Goal: Information Seeking & Learning: Learn about a topic

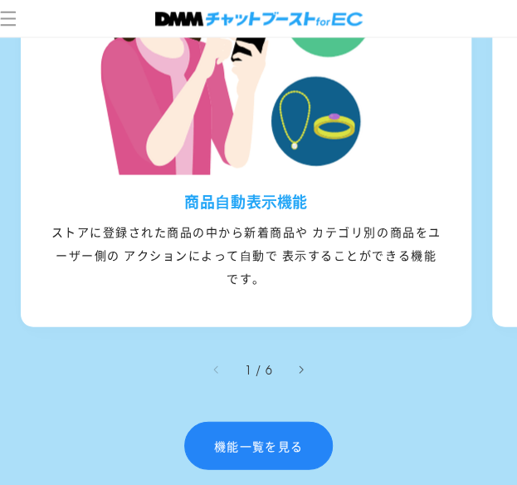
scroll to position [2198, 0]
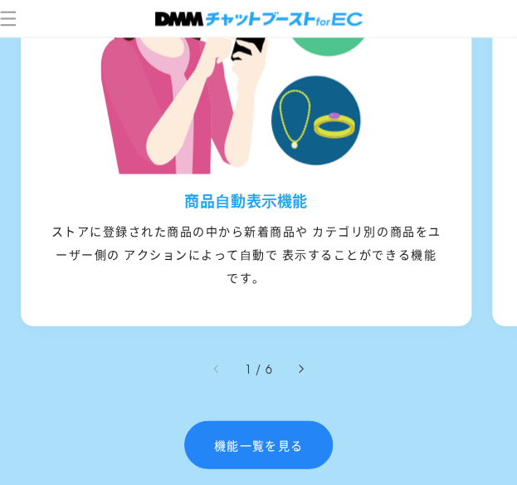
click at [300, 364] on icon "右にスライド" at bounding box center [301, 368] width 5 height 9
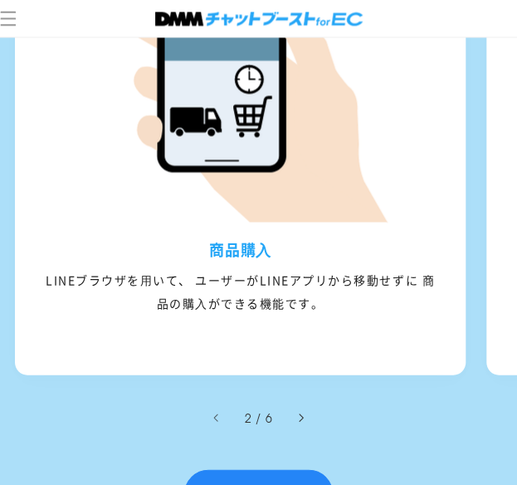
scroll to position [0, 480]
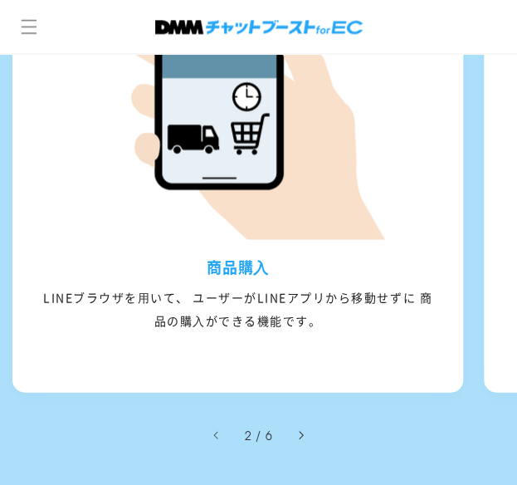
click at [305, 429] on button "右にスライド" at bounding box center [300, 435] width 37 height 37
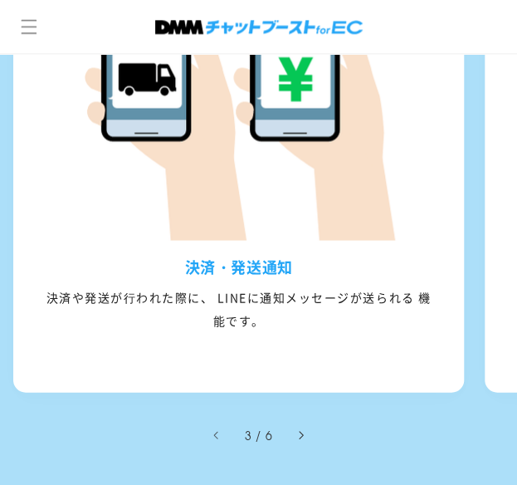
scroll to position [2148, 0]
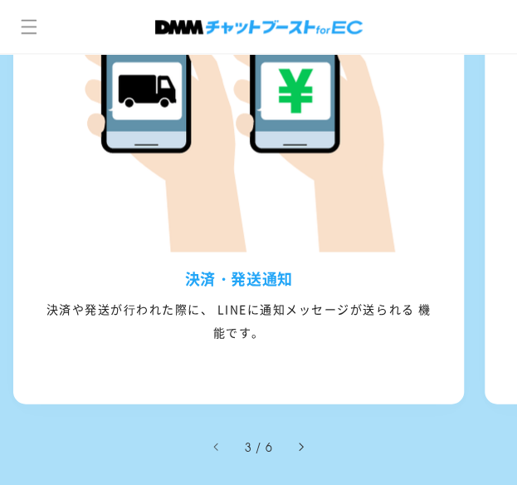
click at [305, 428] on button "右にスライド" at bounding box center [300, 446] width 37 height 37
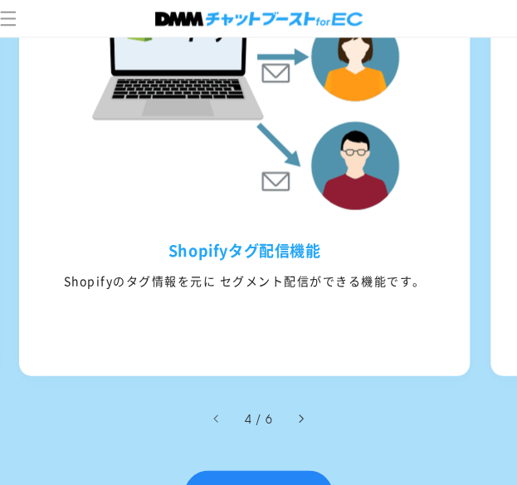
scroll to position [0, 1422]
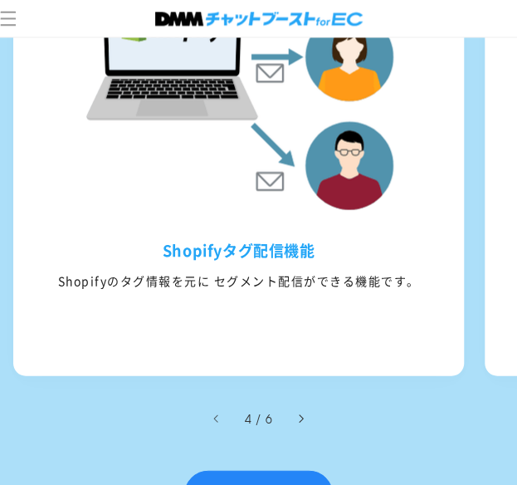
click at [304, 427] on button "右にスライド" at bounding box center [300, 418] width 37 height 37
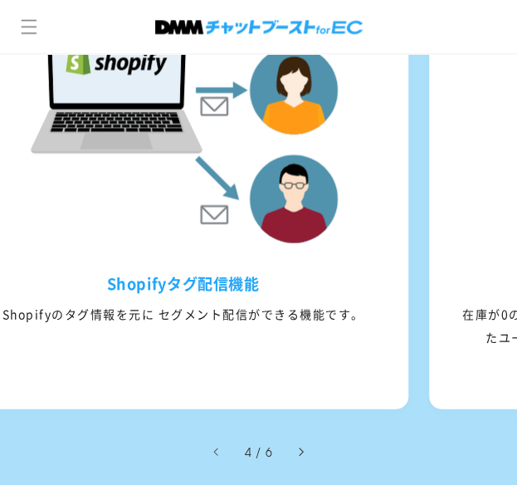
scroll to position [0, 0]
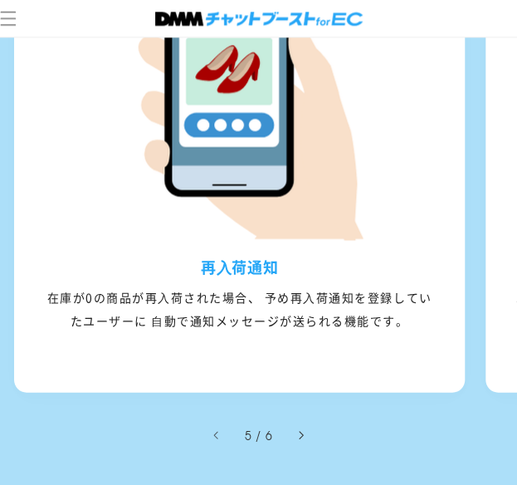
click at [304, 430] on icon "右にスライド" at bounding box center [301, 434] width 5 height 9
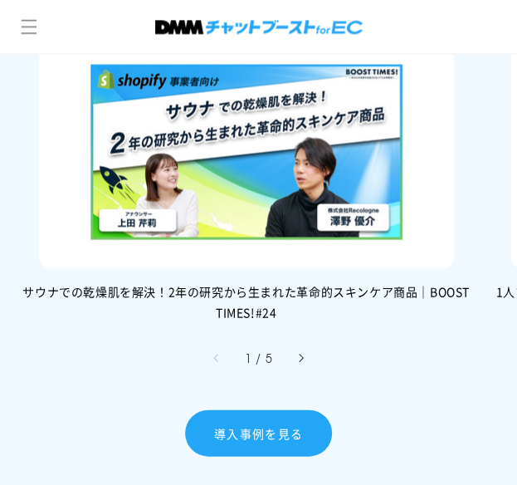
click at [299, 353] on icon "右にスライド" at bounding box center [301, 357] width 5 height 9
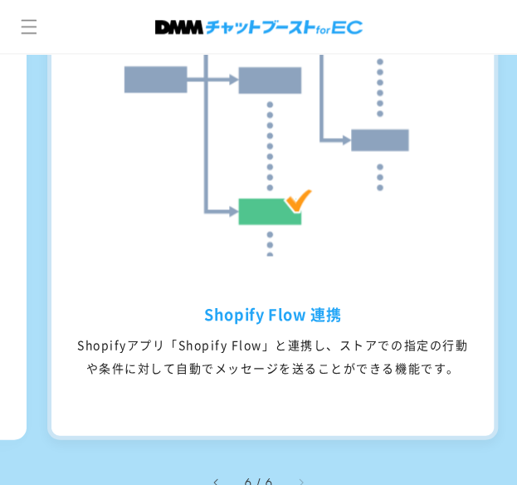
drag, startPoint x: 212, startPoint y: 305, endPoint x: 266, endPoint y: 314, distance: 55.4
click at [266, 314] on h3 "Shopify Flow 連携" at bounding box center [272, 313] width 442 height 19
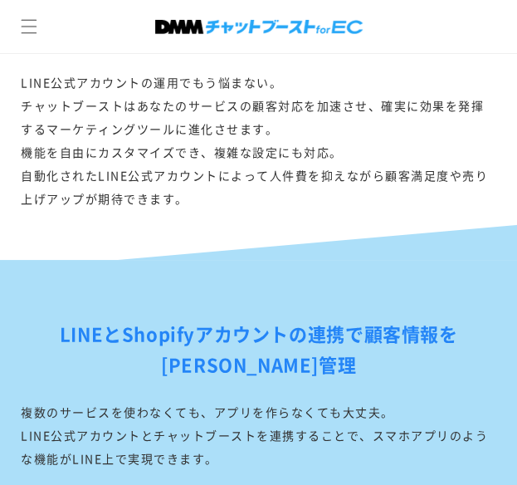
scroll to position [1428, 0]
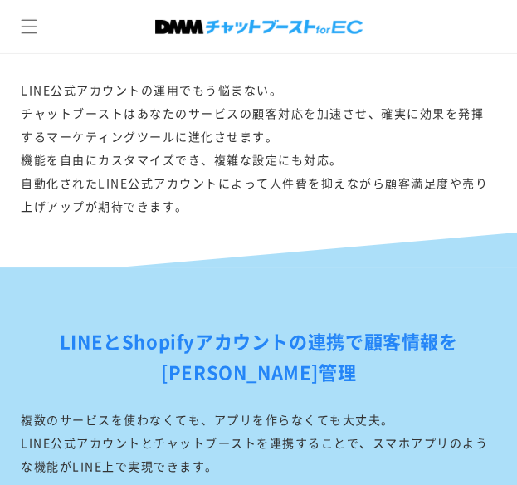
click at [41, 105] on div "LINE公式アカウントの運用でもう悩まない。 チャットブーストはあなたのサービスの顧客対応を加速させ、確実に効果を発揮するマーケティングツールに進化させます。…" at bounding box center [259, 147] width 476 height 139
